Goal: Transaction & Acquisition: Subscribe to service/newsletter

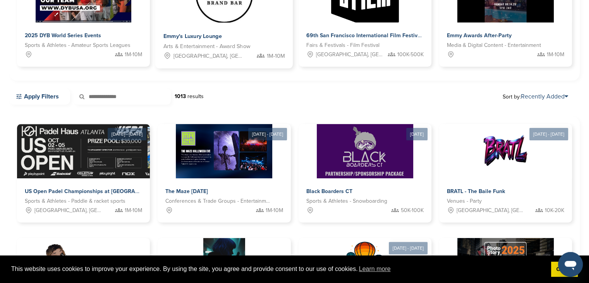
scroll to position [155, 0]
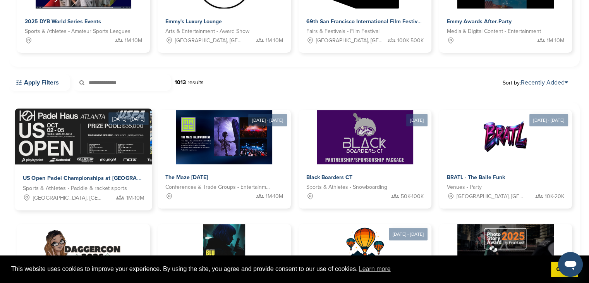
click at [117, 147] on img at bounding box center [120, 136] width 210 height 56
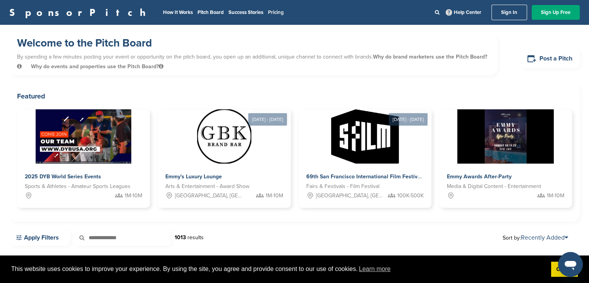
click at [268, 11] on link "Pricing" at bounding box center [276, 12] width 16 height 6
